Goal: Transaction & Acquisition: Purchase product/service

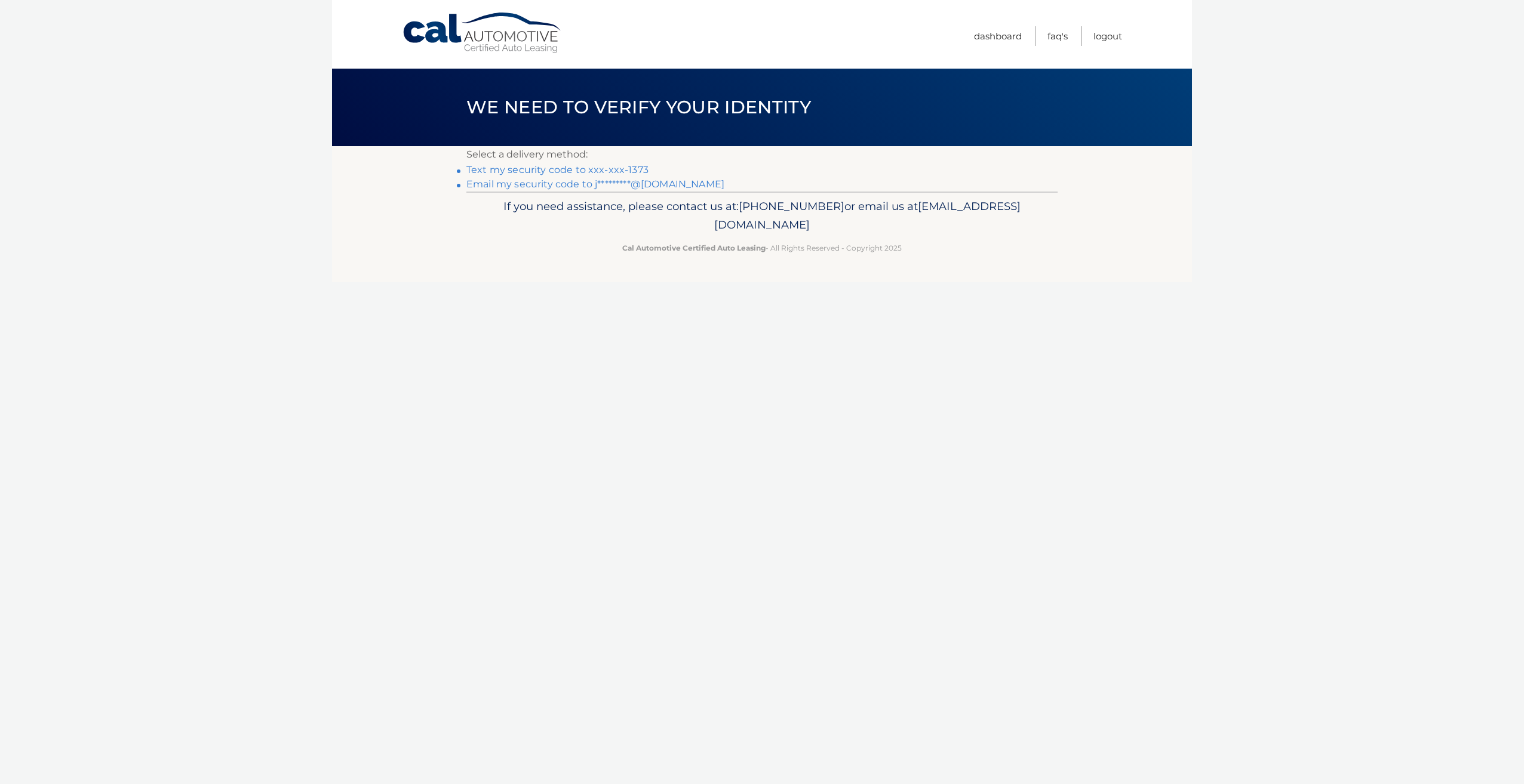
click at [577, 172] on link "Text my security code to xxx-xxx-1373" at bounding box center [557, 170] width 182 height 11
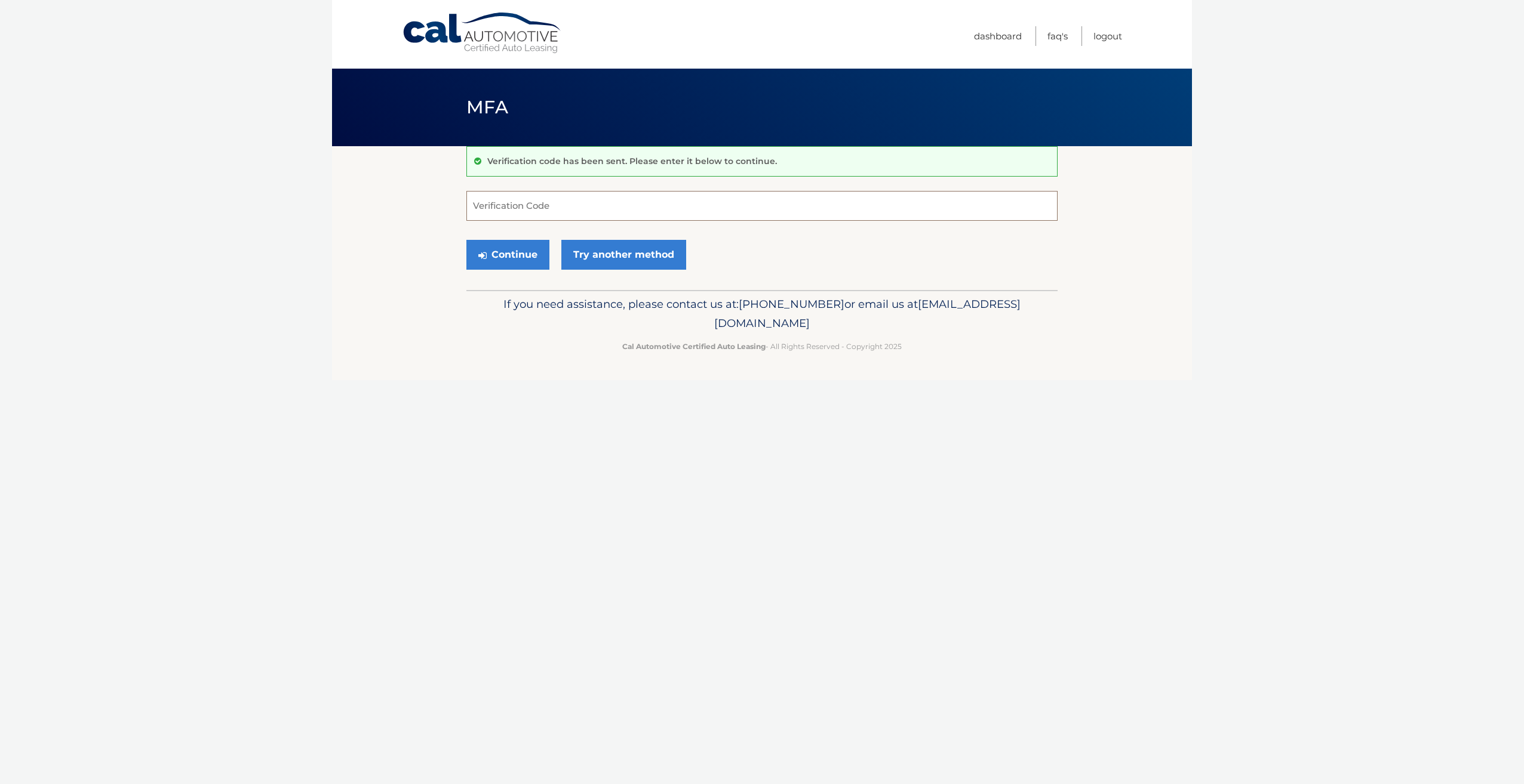
click at [560, 204] on input "Verification Code" at bounding box center [762, 205] width 591 height 30
type input "345707"
click at [516, 255] on button "Continue" at bounding box center [508, 254] width 83 height 30
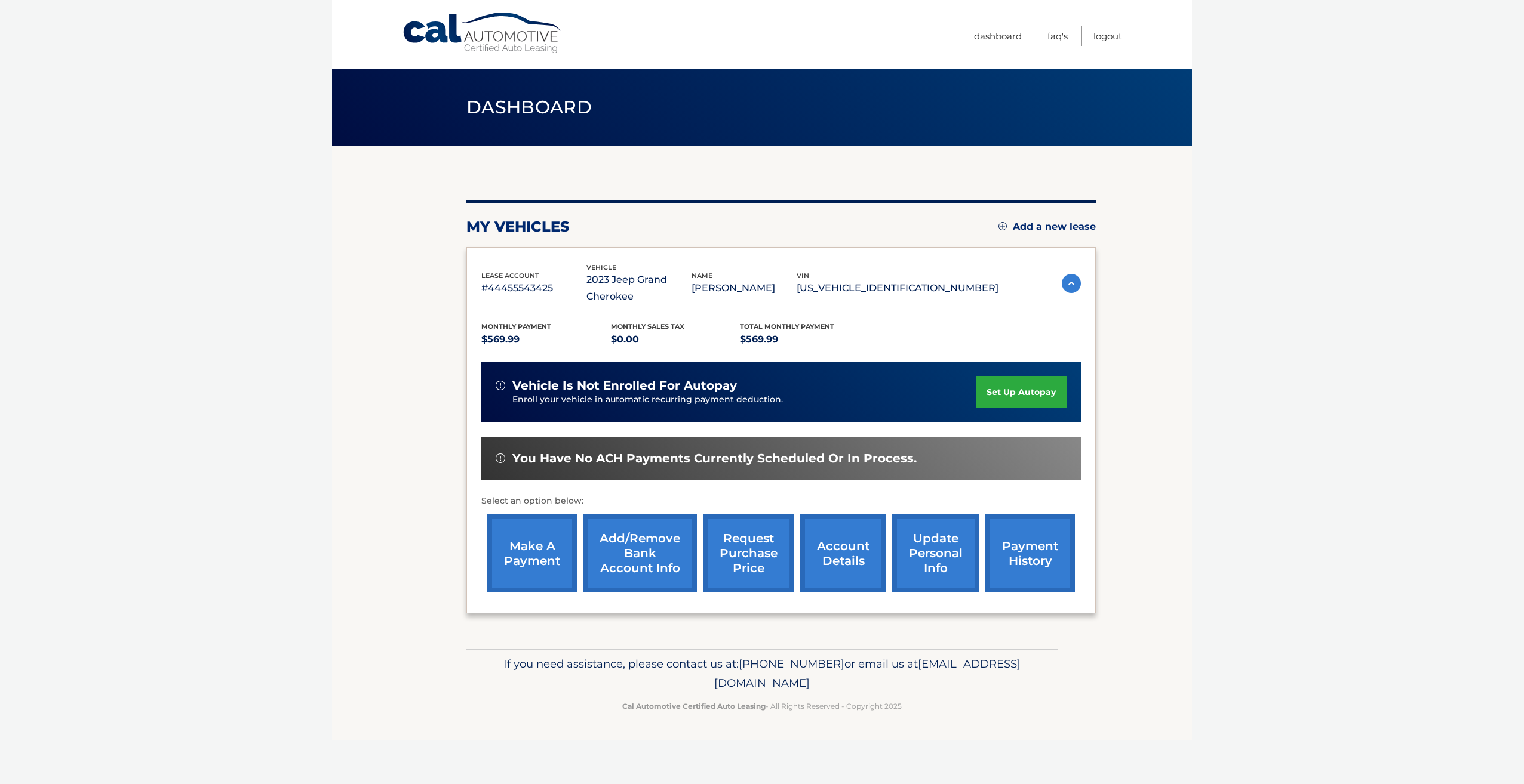
click at [543, 562] on link "make a payment" at bounding box center [532, 553] width 90 height 78
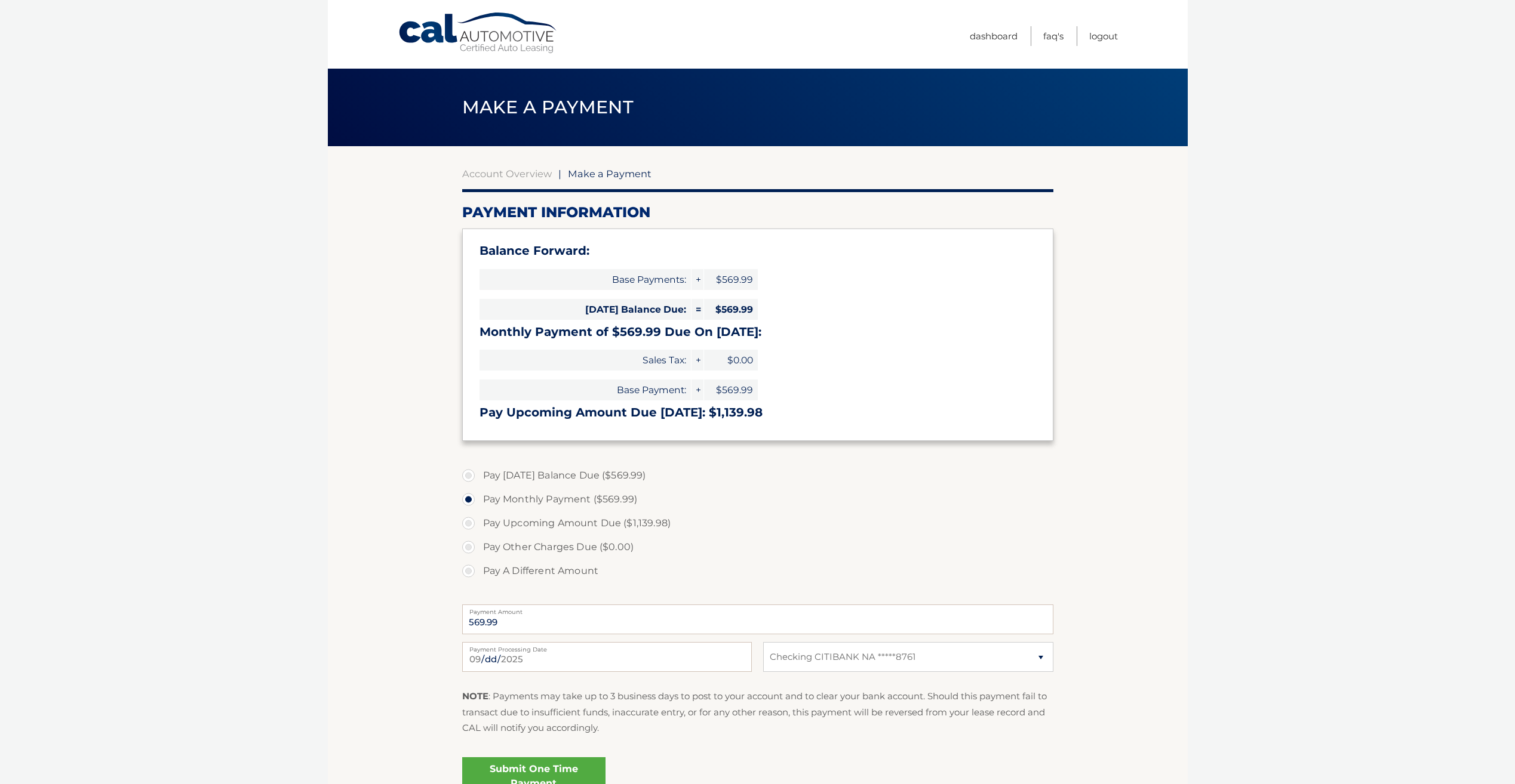
select select "NDljZWIwMjktYjc0ZS00M2U5LWI1NzMtOWRlYzQzZWZiNmMx"
click at [470, 477] on label "Pay Today's Balance Due ($569.99)" at bounding box center [758, 475] width 591 height 24
click at [470, 477] on input "Pay Today's Balance Due ($569.99)" at bounding box center [473, 473] width 12 height 19
radio input "true"
click at [541, 766] on link "Submit One Time Payment" at bounding box center [534, 776] width 144 height 38
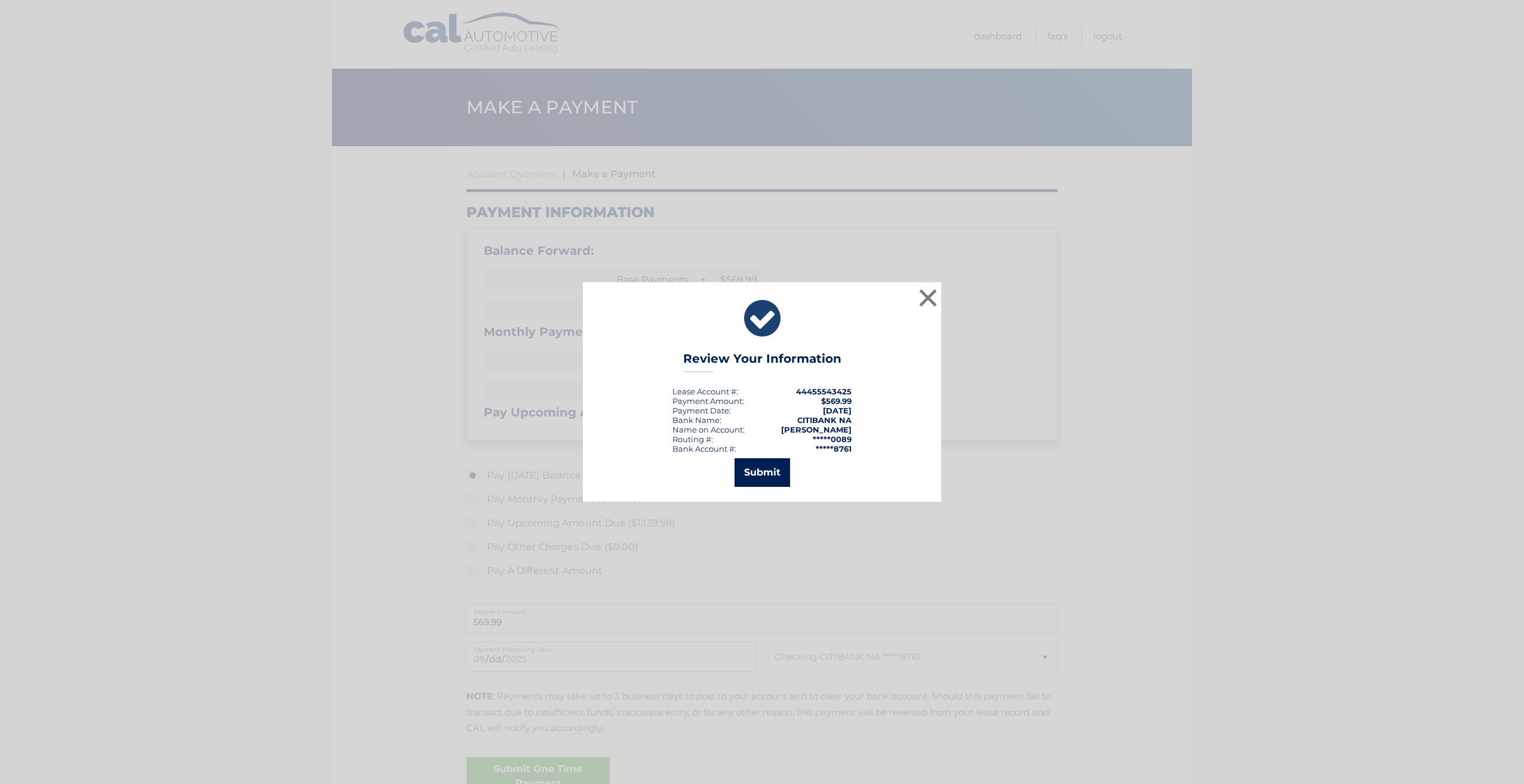
click at [751, 469] on button "Submit" at bounding box center [762, 473] width 55 height 29
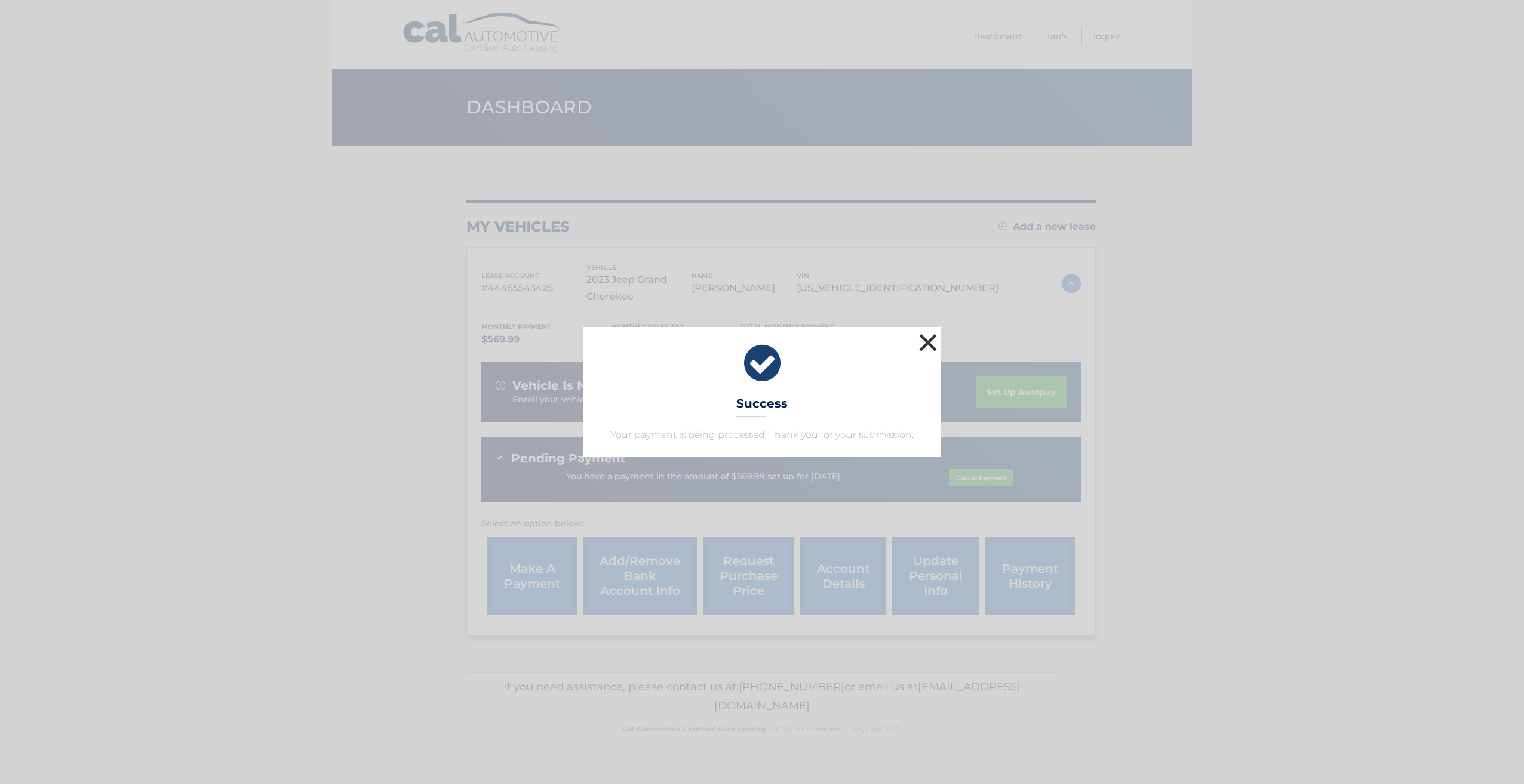
click at [928, 344] on button "×" at bounding box center [928, 342] width 24 height 24
